Goal: Task Accomplishment & Management: Use online tool/utility

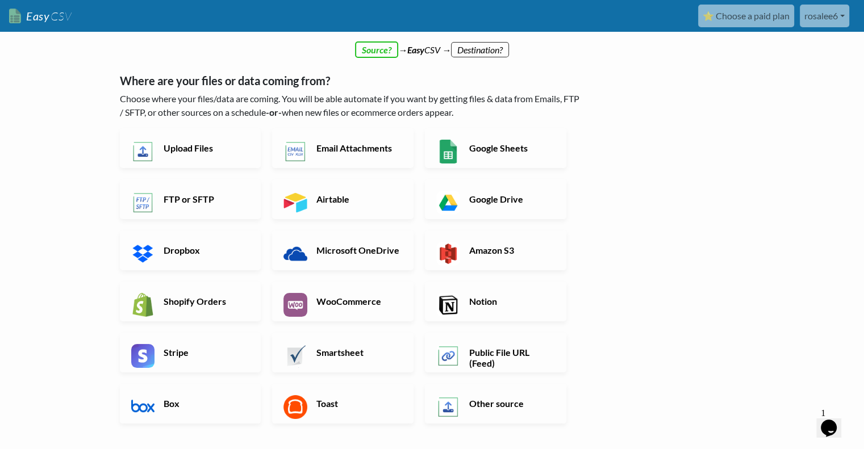
click at [809, 31] on nav "Easy CSV ⭐ Choose a paid plan rosalee6 Uci All Flows All CSV Generators Busines…" at bounding box center [432, 16] width 864 height 32
click at [844, 13] on link "rosalee6" at bounding box center [824, 16] width 49 height 23
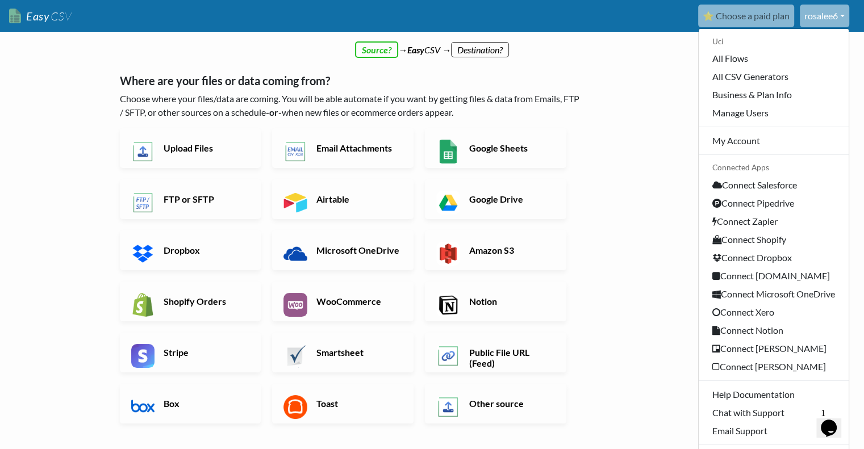
click at [636, 150] on div "← back Thanks for signing up! Set up your Import Flow and Upload Page in 1 minu…" at bounding box center [432, 333] width 648 height 552
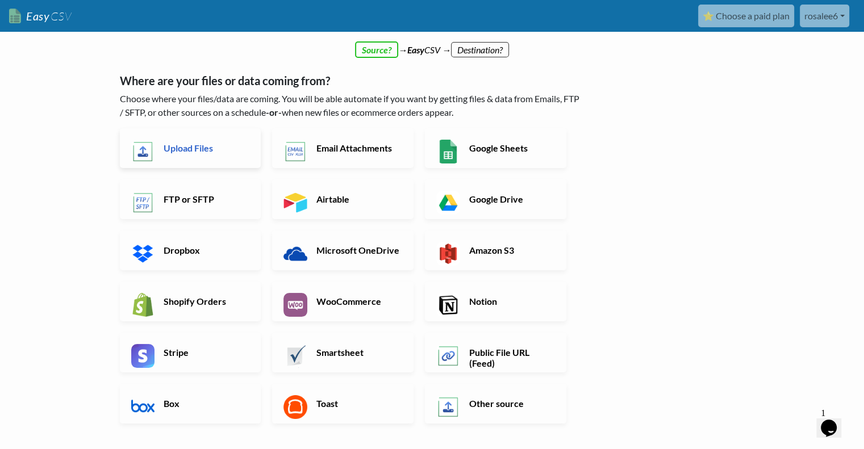
click at [223, 143] on h6 "Upload Files" at bounding box center [205, 148] width 89 height 11
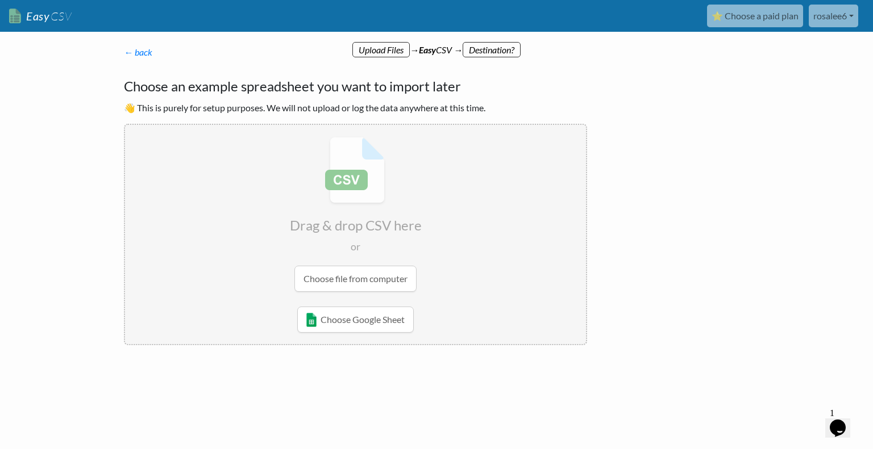
click at [336, 186] on input "file" at bounding box center [355, 214] width 461 height 179
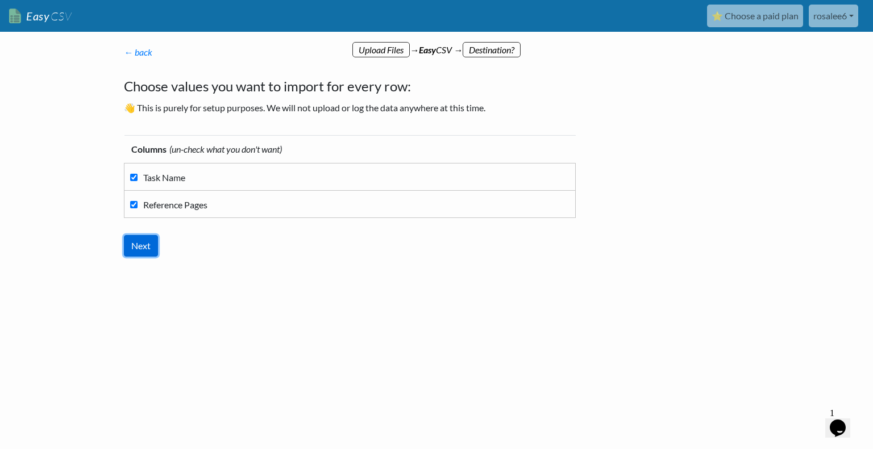
click at [137, 247] on input "Next" at bounding box center [141, 246] width 34 height 22
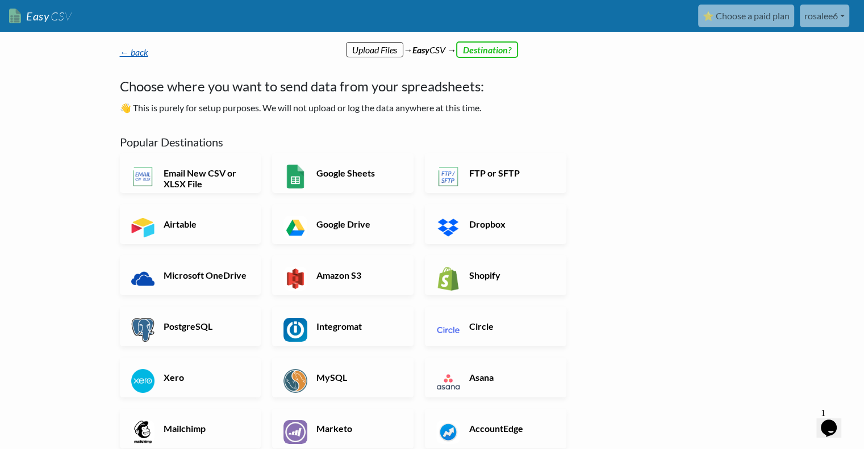
click at [137, 51] on link "← back" at bounding box center [134, 52] width 28 height 11
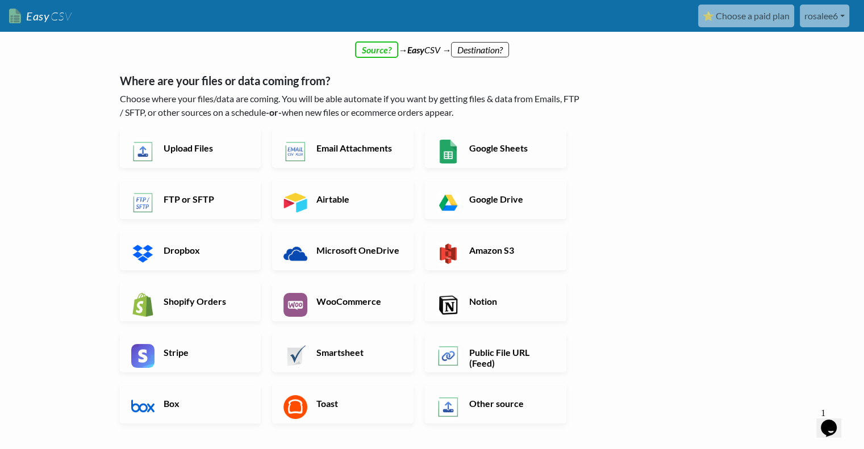
click at [40, 19] on link "Easy CSV" at bounding box center [40, 16] width 62 height 23
click at [225, 156] on link "Upload Files" at bounding box center [190, 148] width 141 height 40
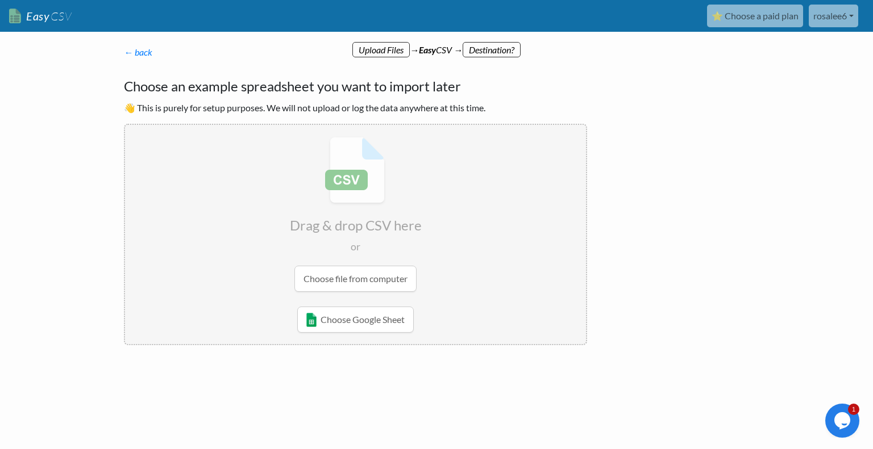
click at [333, 279] on input "file" at bounding box center [355, 214] width 461 height 179
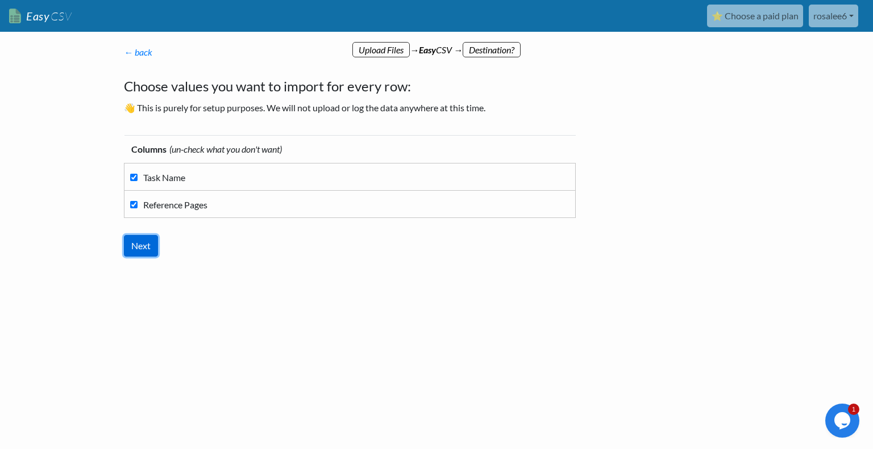
click at [135, 244] on input "Next" at bounding box center [141, 246] width 34 height 22
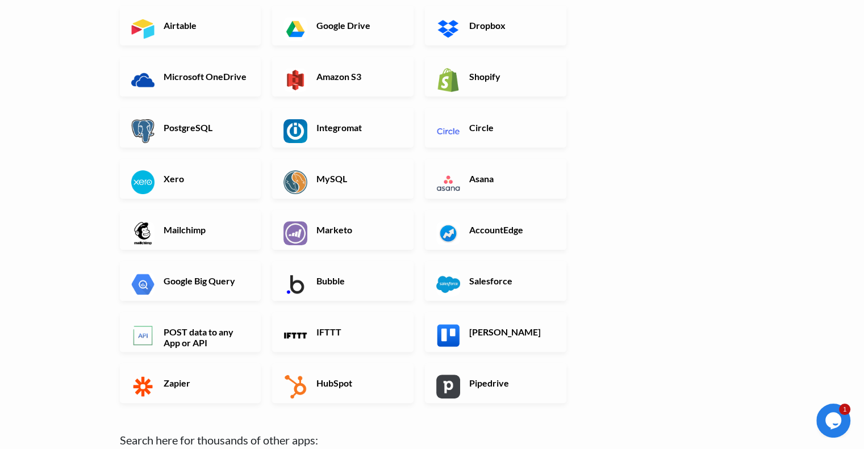
scroll to position [198, 0]
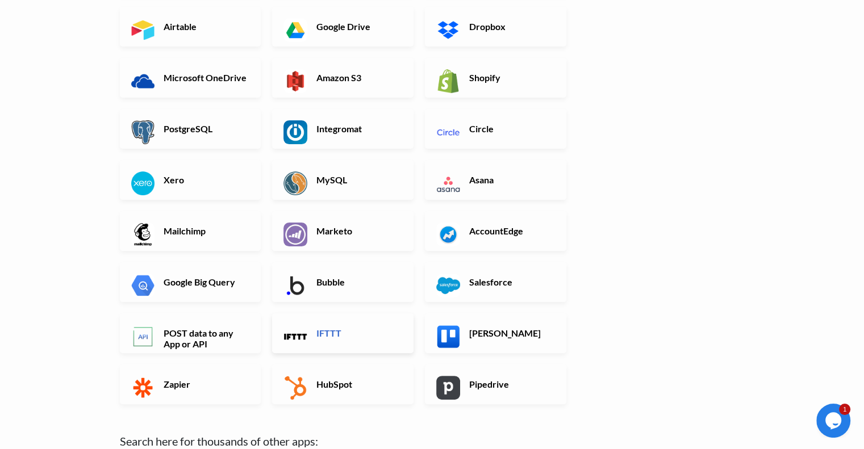
click at [336, 331] on h6 "IFTTT" at bounding box center [358, 333] width 89 height 11
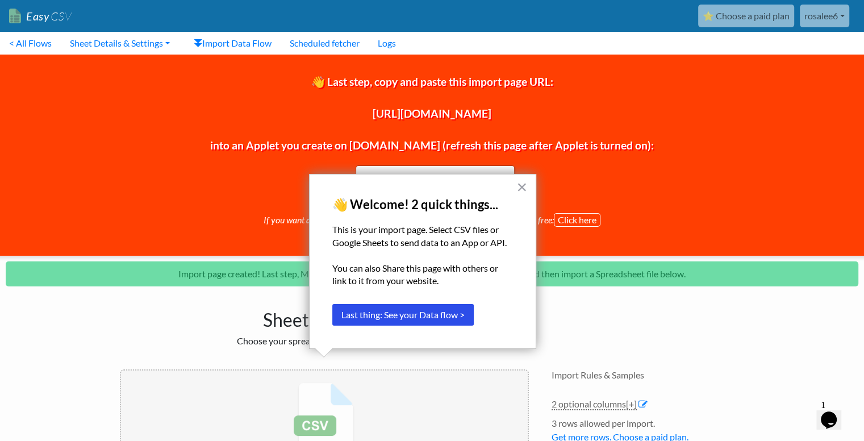
scroll to position [172, 0]
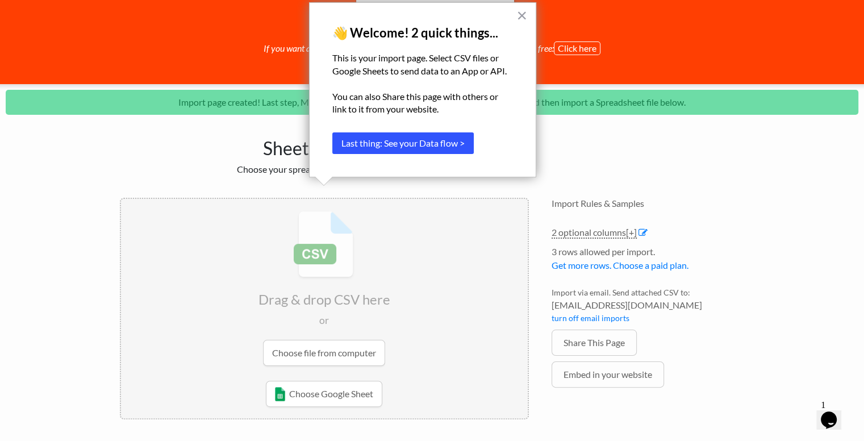
click at [406, 147] on button "Last thing: See your Data flow >" at bounding box center [402, 143] width 141 height 22
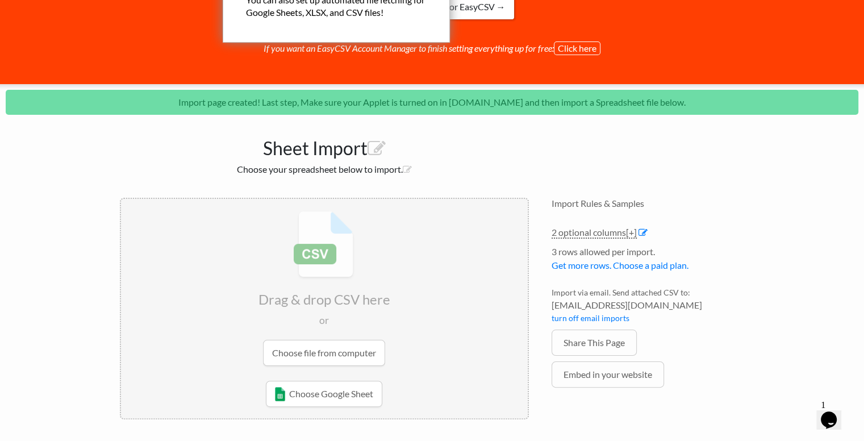
scroll to position [0, 0]
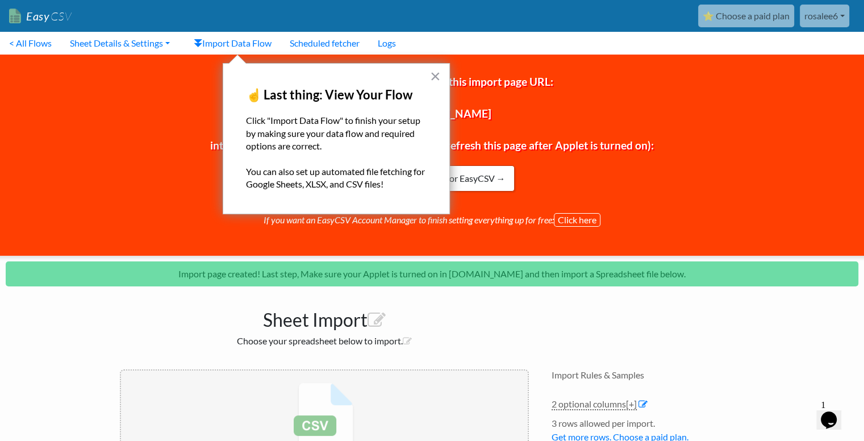
click at [428, 82] on div "× ☝️ Last thing: View Your Flow Click "Import Data Flow" to finish your setup b…" at bounding box center [336, 138] width 227 height 151
click at [431, 80] on button "×" at bounding box center [435, 76] width 11 height 18
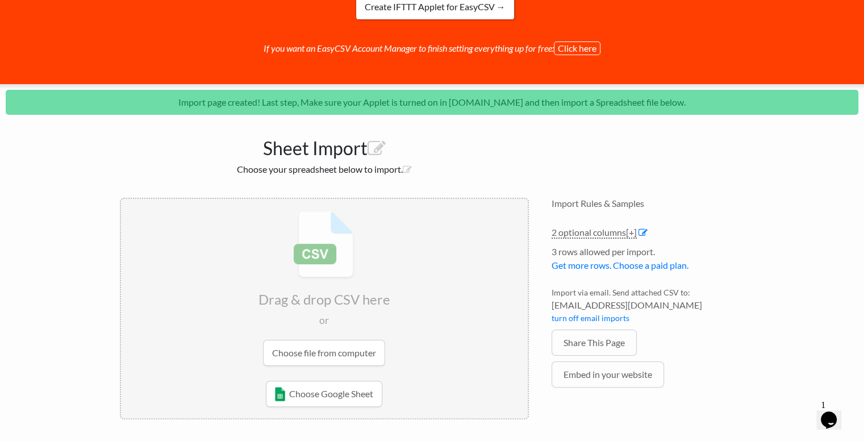
scroll to position [170, 0]
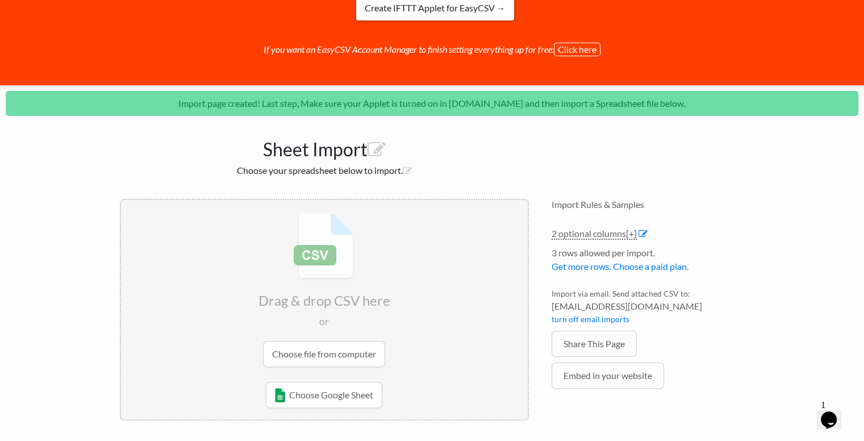
click at [331, 347] on input "file" at bounding box center [324, 289] width 407 height 179
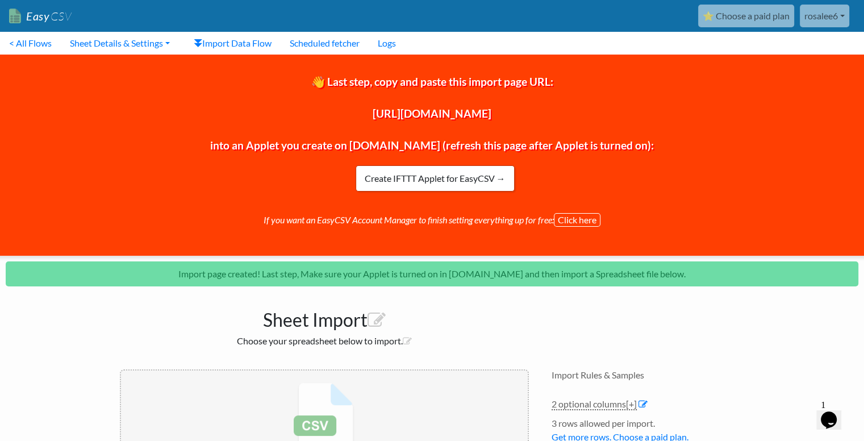
click at [449, 120] on div "👋 Last step, copy and paste this import page URL: https://www.easycsv.io/uci586…" at bounding box center [431, 155] width 881 height 201
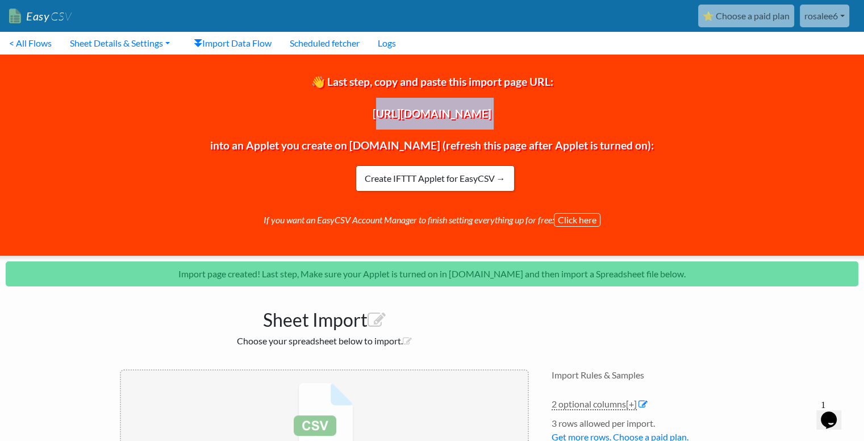
click at [449, 120] on div "👋 Last step, copy and paste this import page URL: https://www.easycsv.io/uci586…" at bounding box center [431, 155] width 881 height 201
copy span "https://www.easycsv.io/uci586/4e3e3428-2e38-487f-8b91-75932aac0595"
click at [374, 113] on span "👋 Last step, copy and paste this import page URL: https://www.easycsv.io/uci586…" at bounding box center [432, 113] width 444 height 77
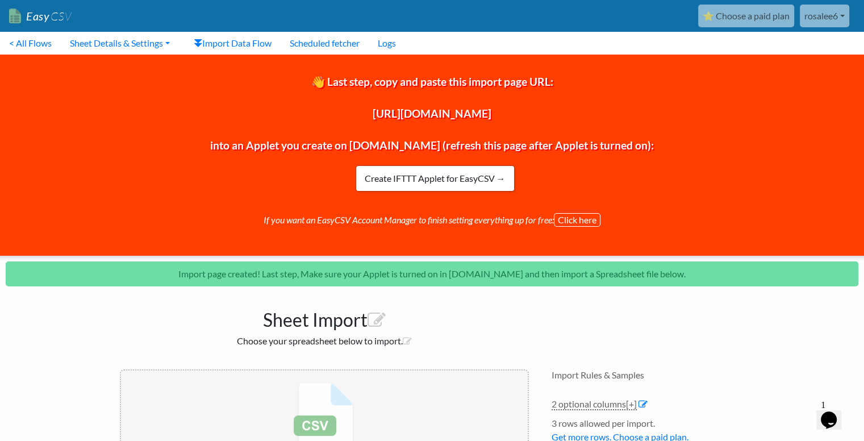
click at [374, 113] on span "👋 Last step, copy and paste this import page URL: https://www.easycsv.io/uci586…" at bounding box center [432, 113] width 444 height 77
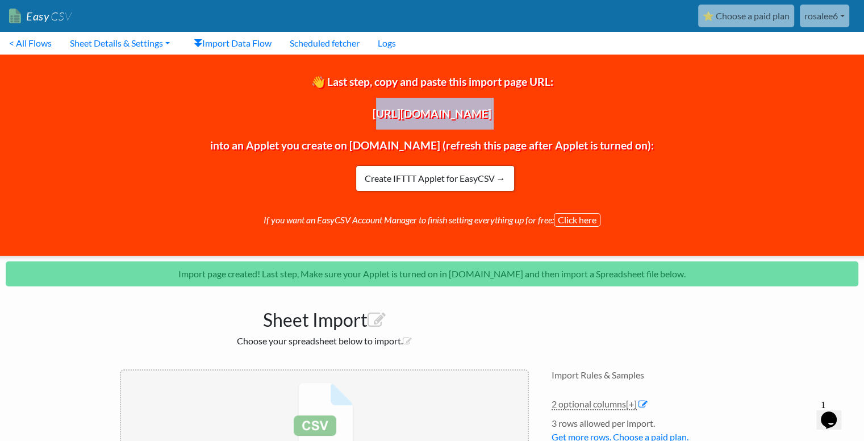
click at [374, 113] on span "👋 Last step, copy and paste this import page URL: https://www.easycsv.io/uci586…" at bounding box center [432, 113] width 444 height 77
click at [429, 176] on link "Create IFTTT Applet for EasyCSV →" at bounding box center [435, 178] width 159 height 26
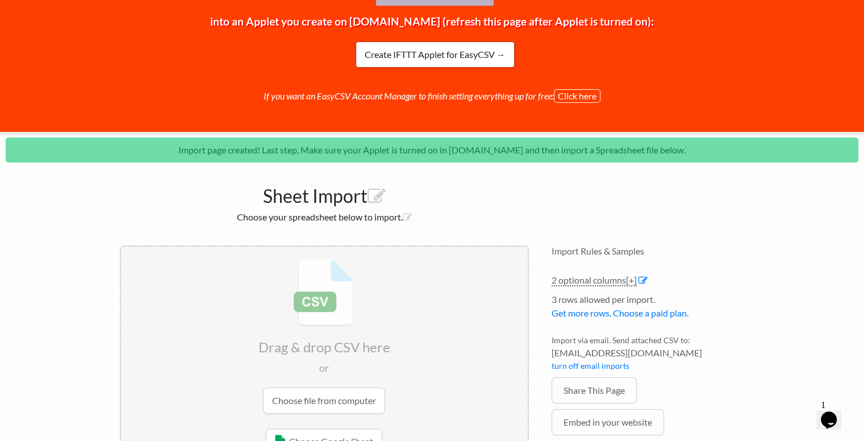
scroll to position [172, 0]
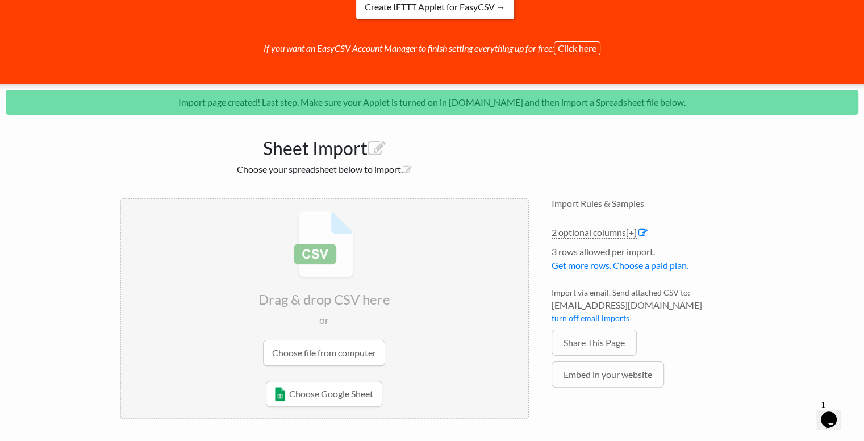
click at [329, 352] on input "file" at bounding box center [324, 288] width 407 height 179
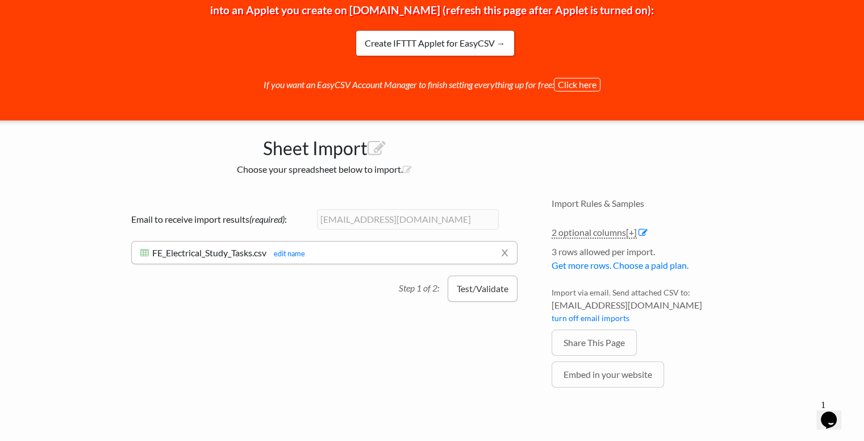
click at [460, 290] on button "Test/Validate" at bounding box center [483, 288] width 70 height 26
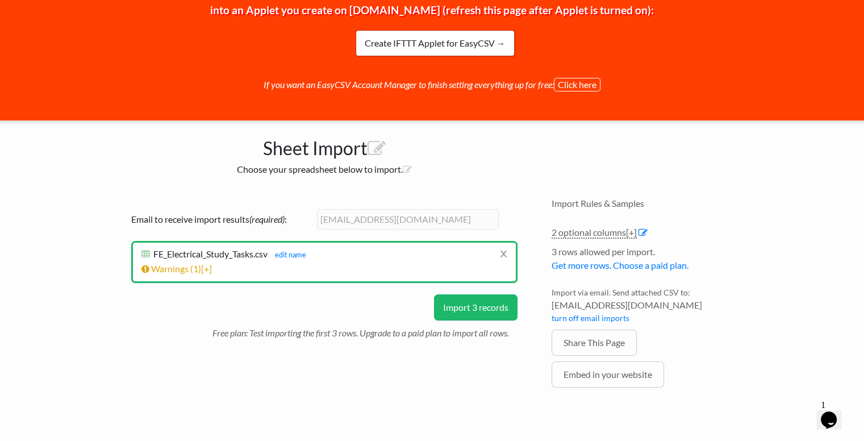
click at [368, 266] on li "Warnings ( 1 ) [+] Row # Warning 4 Click the import button below to do a test i…" at bounding box center [324, 269] width 366 height 14
click at [241, 262] on li "Warnings ( 1 ) [+] Row # Warning 4 Click the import button below to do a test i…" at bounding box center [324, 269] width 366 height 14
click at [208, 266] on span "[+]" at bounding box center [206, 268] width 11 height 11
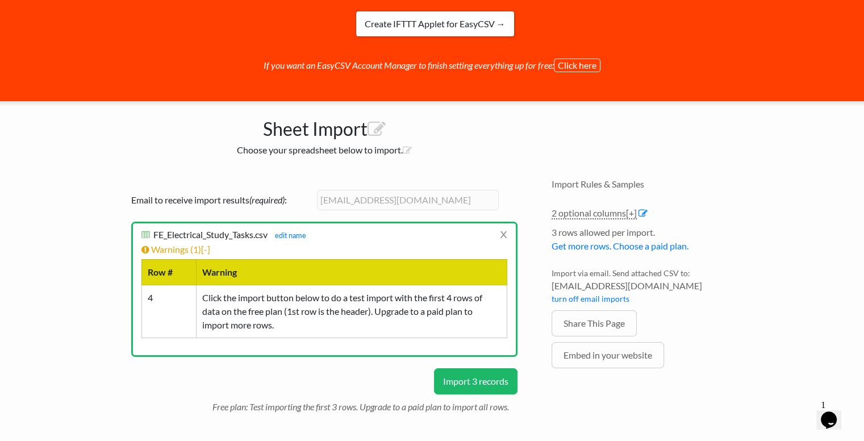
click at [460, 378] on button "Import 3 records" at bounding box center [476, 381] width 84 height 26
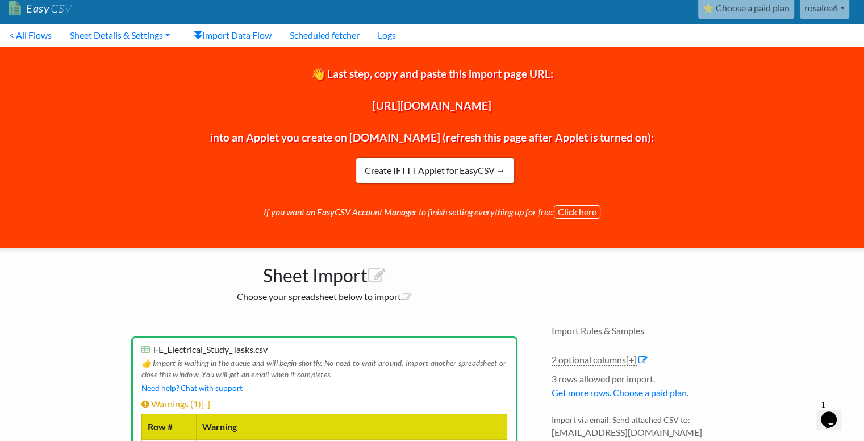
scroll to position [0, 0]
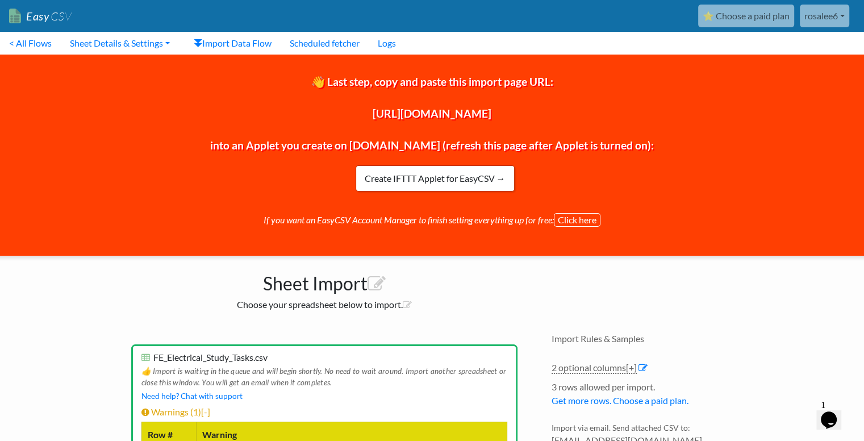
click at [394, 117] on span "👋 Last step, copy and paste this import page URL: https://www.easycsv.io/uci586…" at bounding box center [432, 113] width 444 height 77
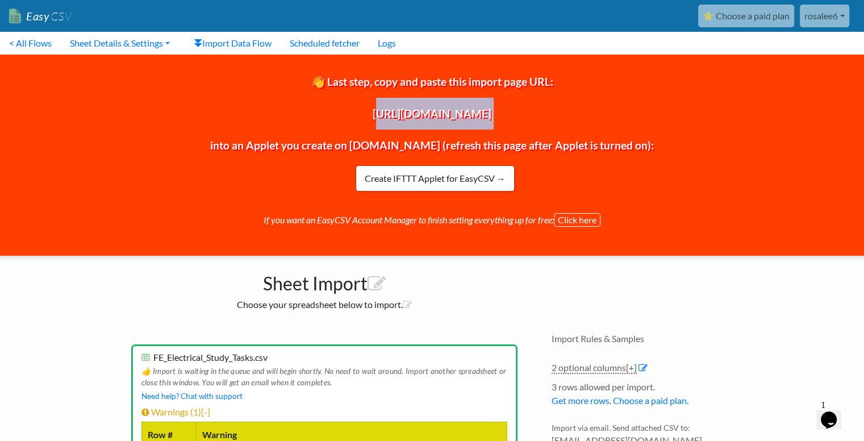
click at [394, 117] on span "👋 Last step, copy and paste this import page URL: https://www.easycsv.io/uci586…" at bounding box center [432, 113] width 444 height 77
copy span "https://www.easycsv.io/uci586/4e3e3428-2e38-487f-8b91-75932aac0595"
